Goal: Find specific page/section: Find specific page/section

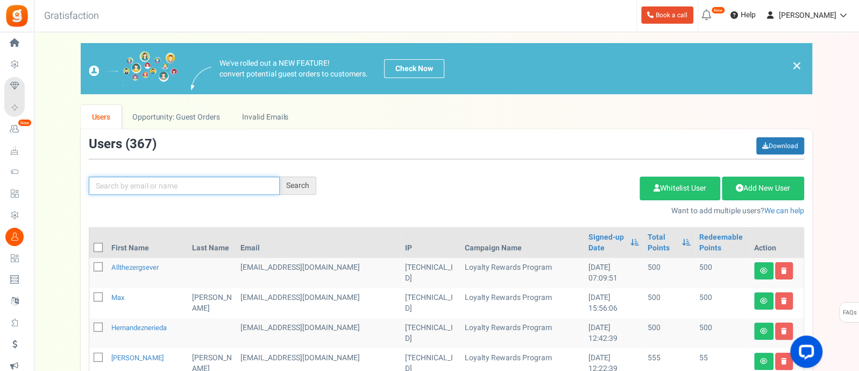
click at [185, 190] on input "text" at bounding box center [184, 185] width 191 height 18
type input "[PERSON_NAME]"
click at [305, 184] on div "Search" at bounding box center [298, 185] width 37 height 18
click at [296, 182] on div "Search" at bounding box center [298, 185] width 37 height 18
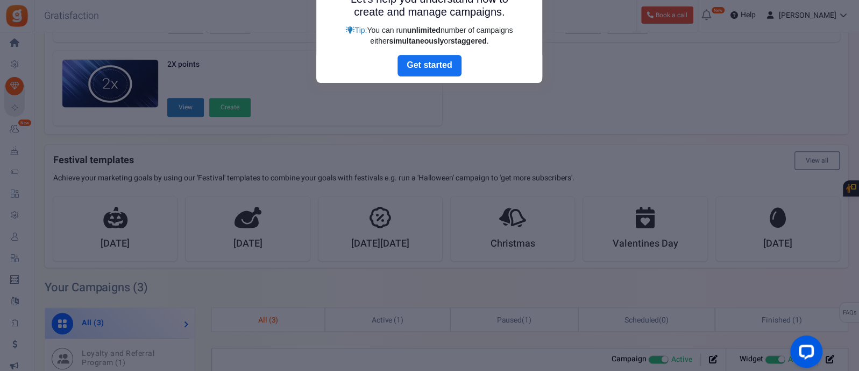
click at [236, 54] on div at bounding box center [429, 185] width 859 height 371
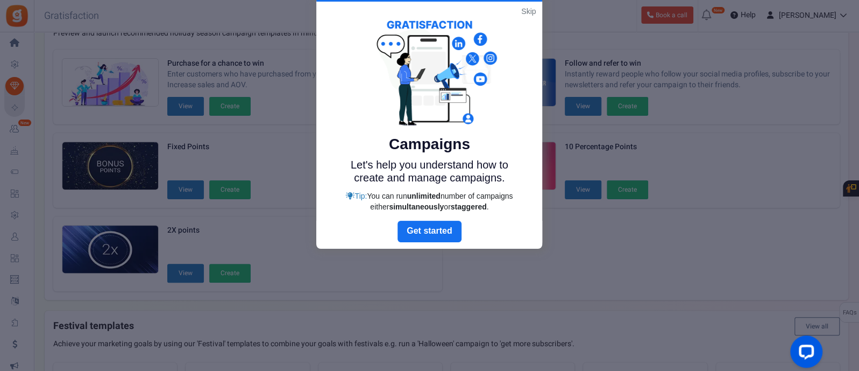
scroll to position [32, 0]
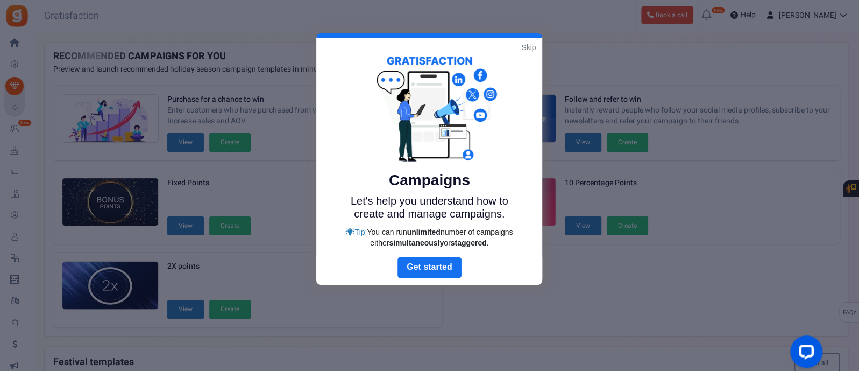
click at [528, 42] on link "Skip" at bounding box center [528, 47] width 15 height 11
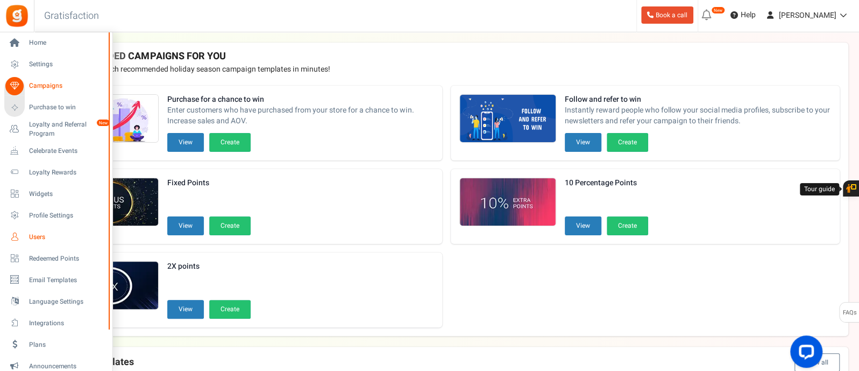
click at [30, 235] on span "Users" at bounding box center [66, 236] width 75 height 9
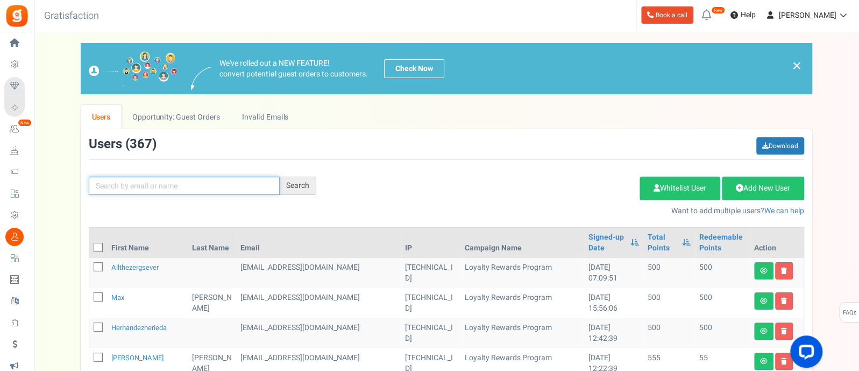
click at [199, 190] on input "text" at bounding box center [184, 185] width 191 height 18
type input "[PERSON_NAME]"
click at [299, 185] on div "Search" at bounding box center [298, 185] width 37 height 18
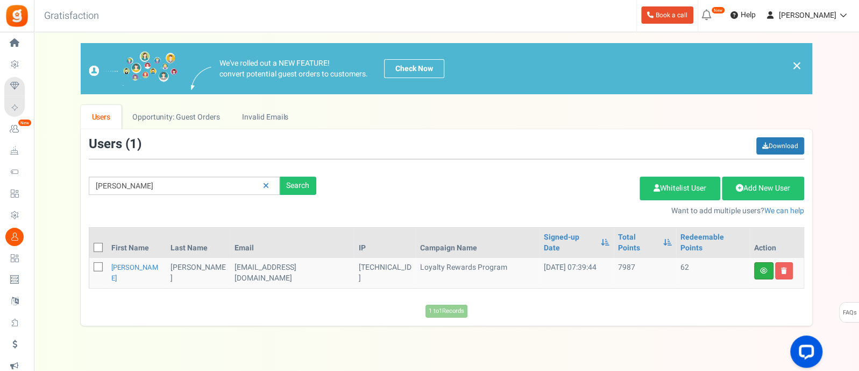
click at [759, 262] on link at bounding box center [763, 270] width 19 height 17
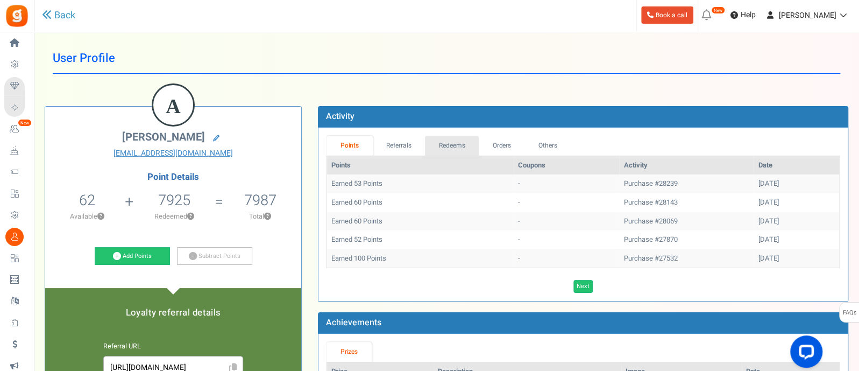
click at [443, 138] on link "Redeems" at bounding box center [452, 146] width 54 height 20
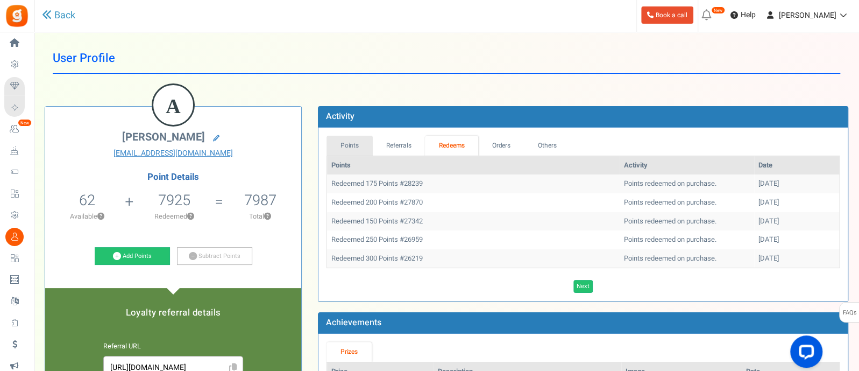
click at [352, 145] on link "Points" at bounding box center [350, 146] width 46 height 20
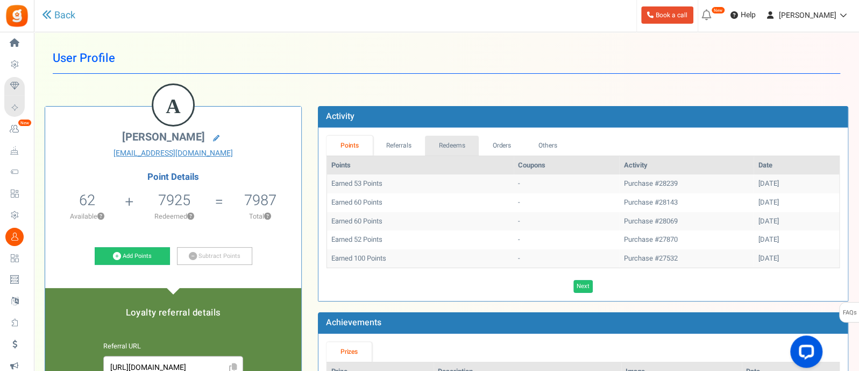
click at [459, 144] on link "Redeems" at bounding box center [452, 146] width 54 height 20
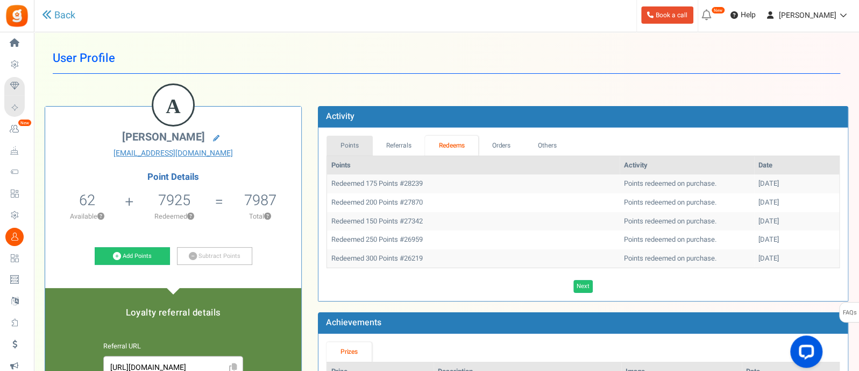
click at [344, 144] on link "Points" at bounding box center [350, 146] width 46 height 20
